Goal: Navigation & Orientation: Understand site structure

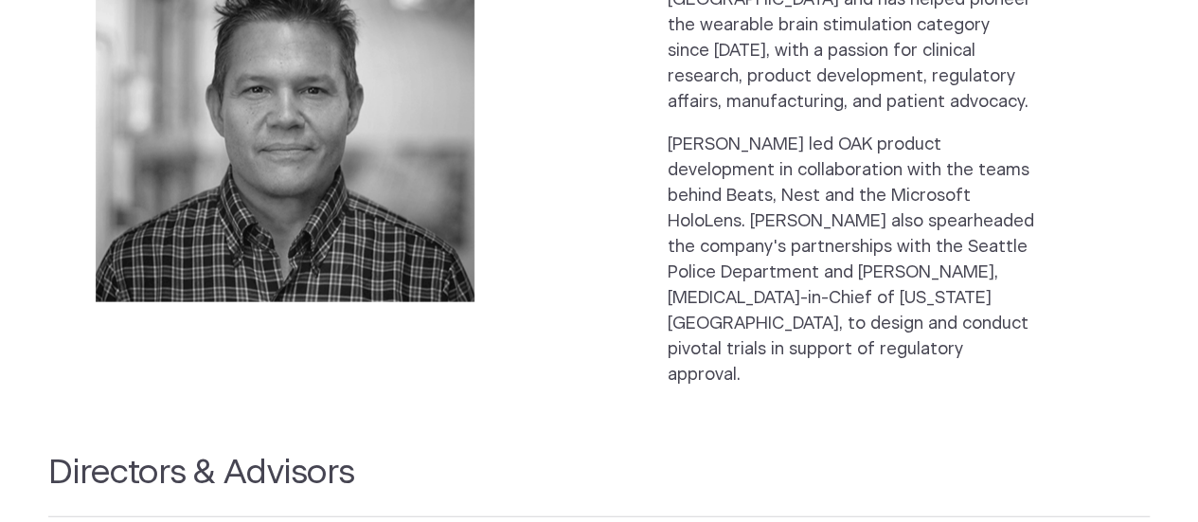
scroll to position [2142, 0]
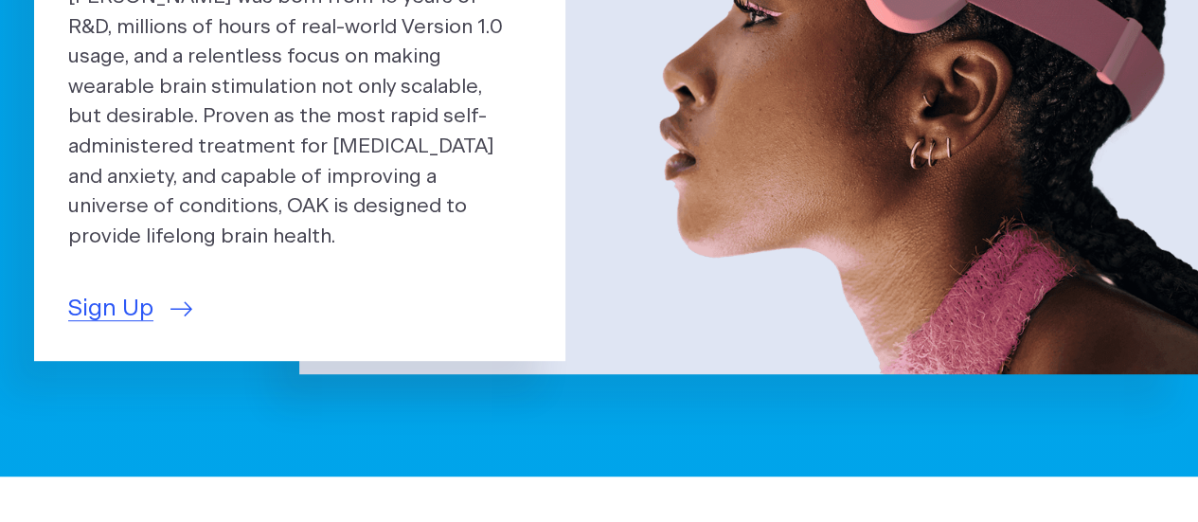
scroll to position [0, 0]
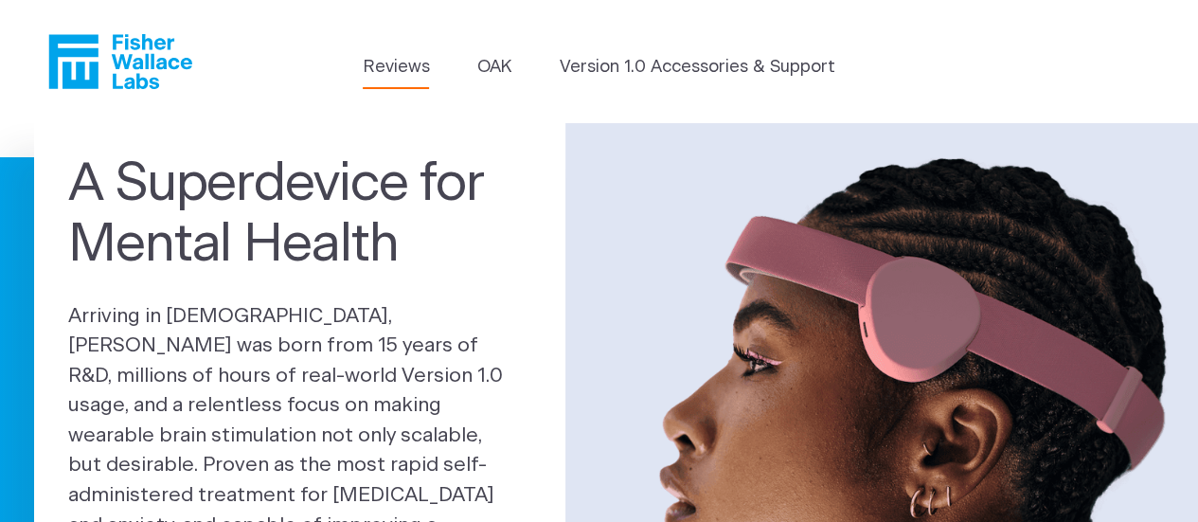
click at [404, 79] on link "Reviews" at bounding box center [396, 68] width 66 height 26
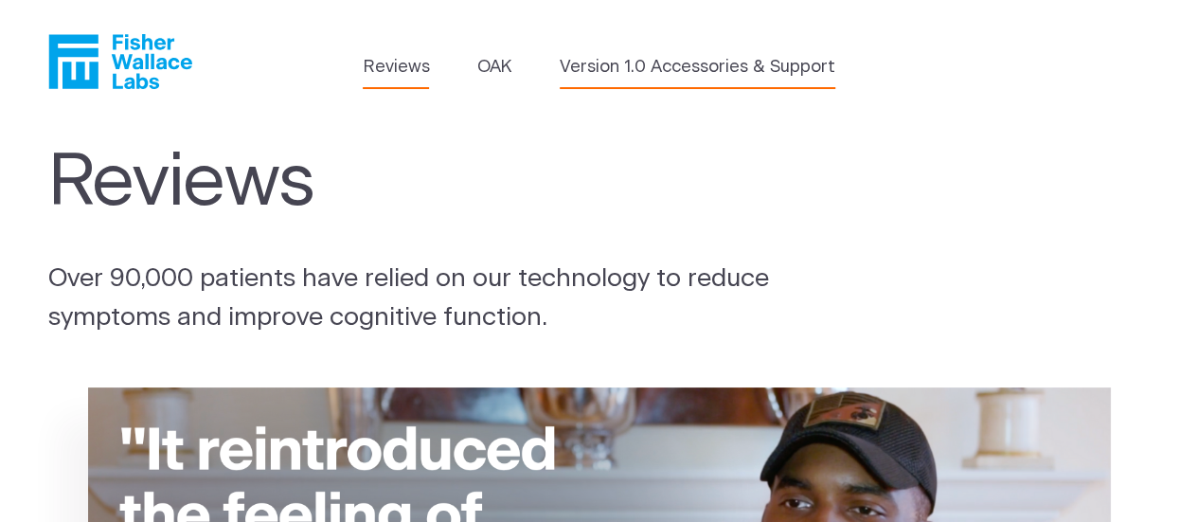
click at [703, 71] on link "Version 1.0 Accessories & Support" at bounding box center [698, 68] width 276 height 26
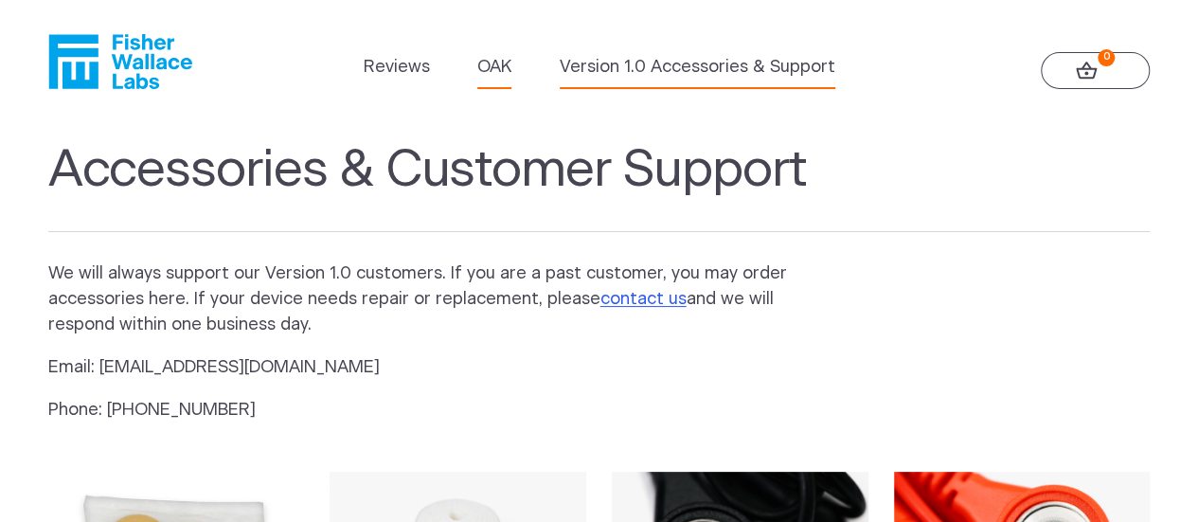
click at [497, 78] on link "OAK" at bounding box center [494, 68] width 34 height 26
click at [135, 57] on icon "Fisher Wallace" at bounding box center [120, 61] width 144 height 55
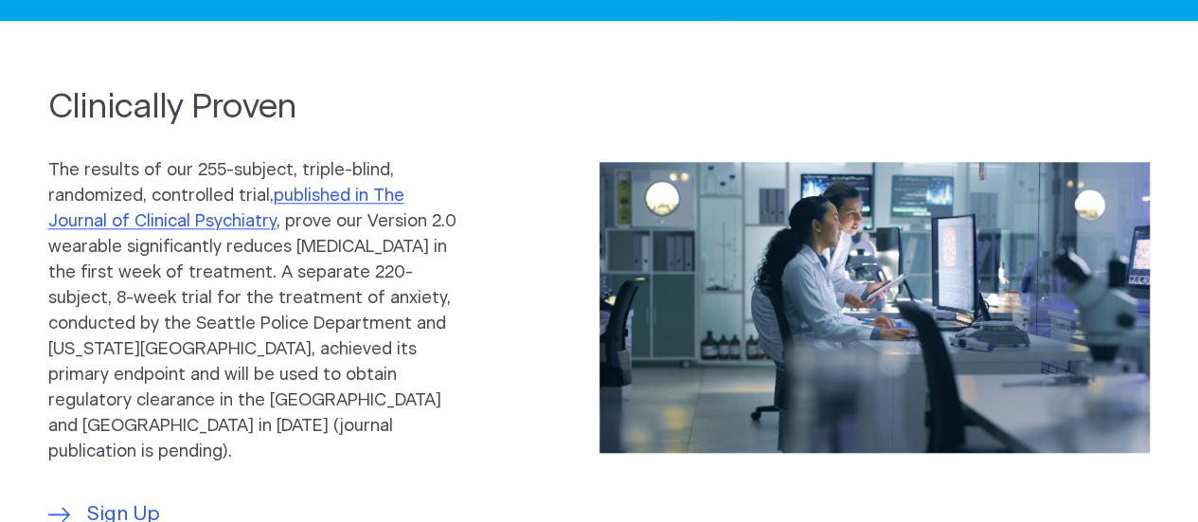
scroll to position [802, 0]
